Goal: Use online tool/utility: Use online tool/utility

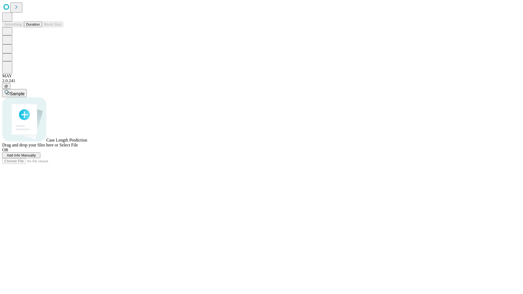
click at [78, 147] on span "Select File" at bounding box center [68, 145] width 19 height 5
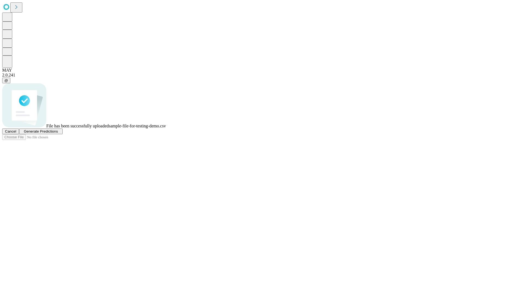
click at [58, 134] on span "Generate Predictions" at bounding box center [41, 131] width 34 height 4
